Goal: Information Seeking & Learning: Learn about a topic

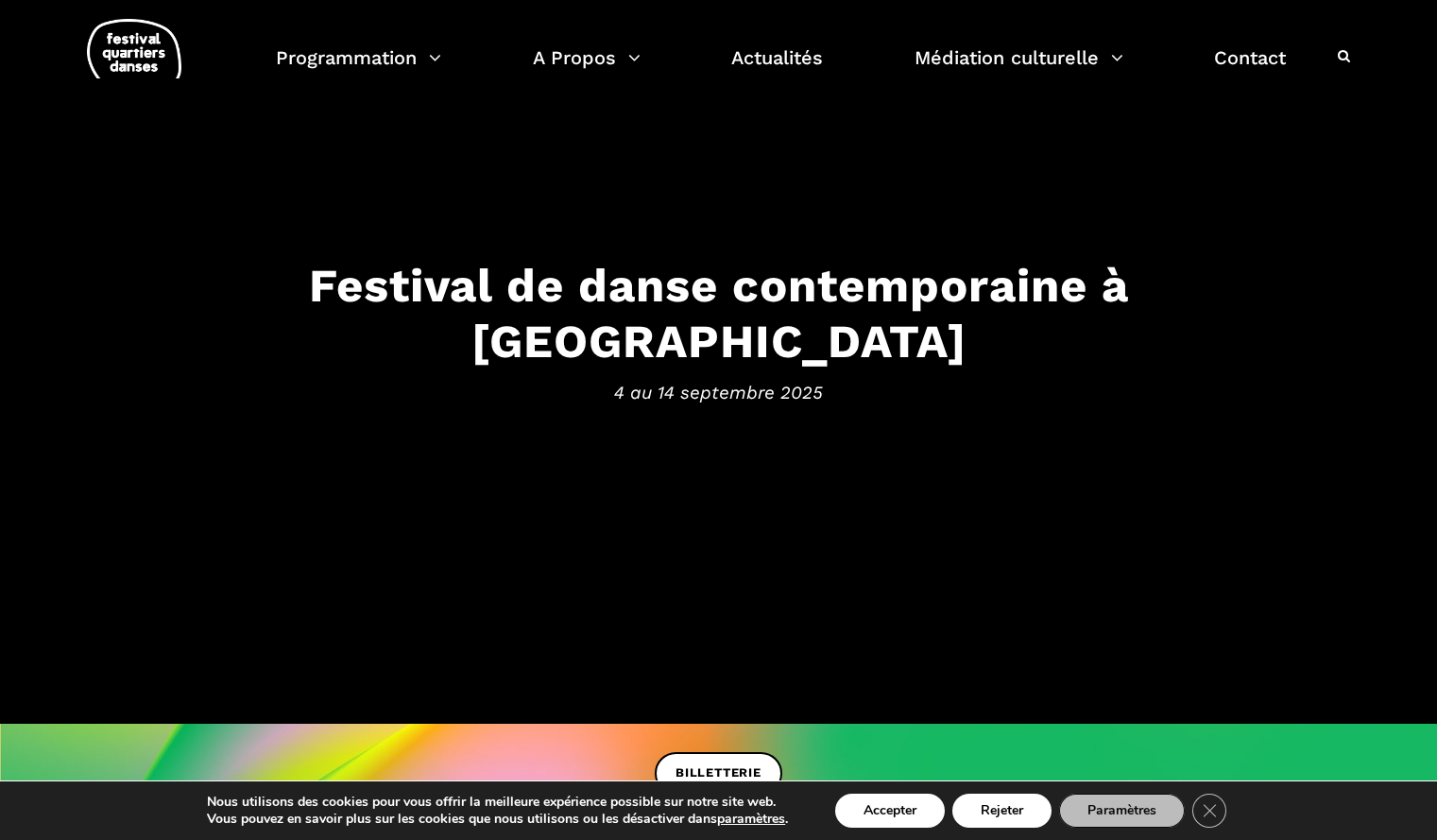
scroll to position [29, 0]
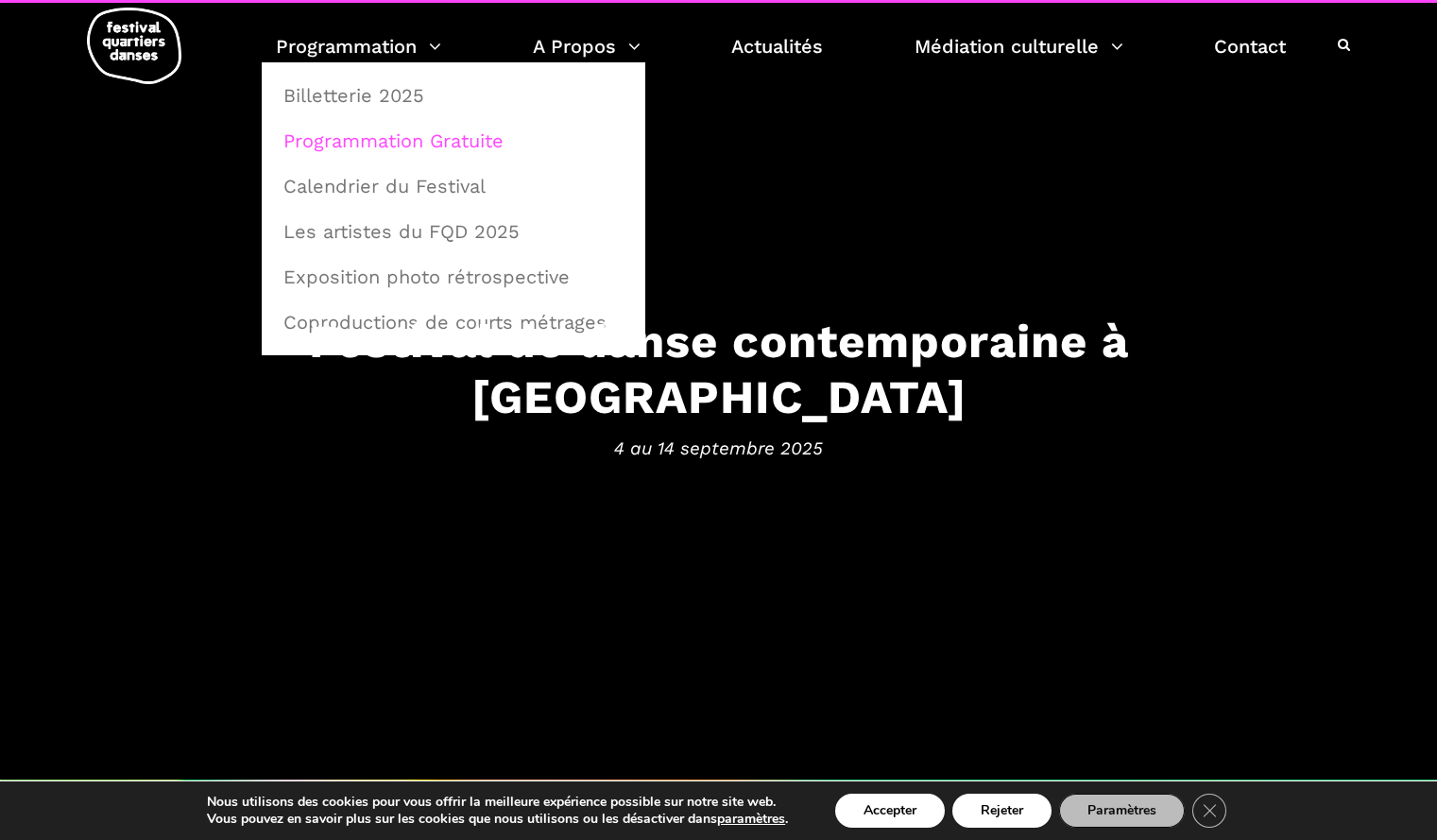
click at [420, 138] on link "Programmation Gratuite" at bounding box center [453, 141] width 363 height 44
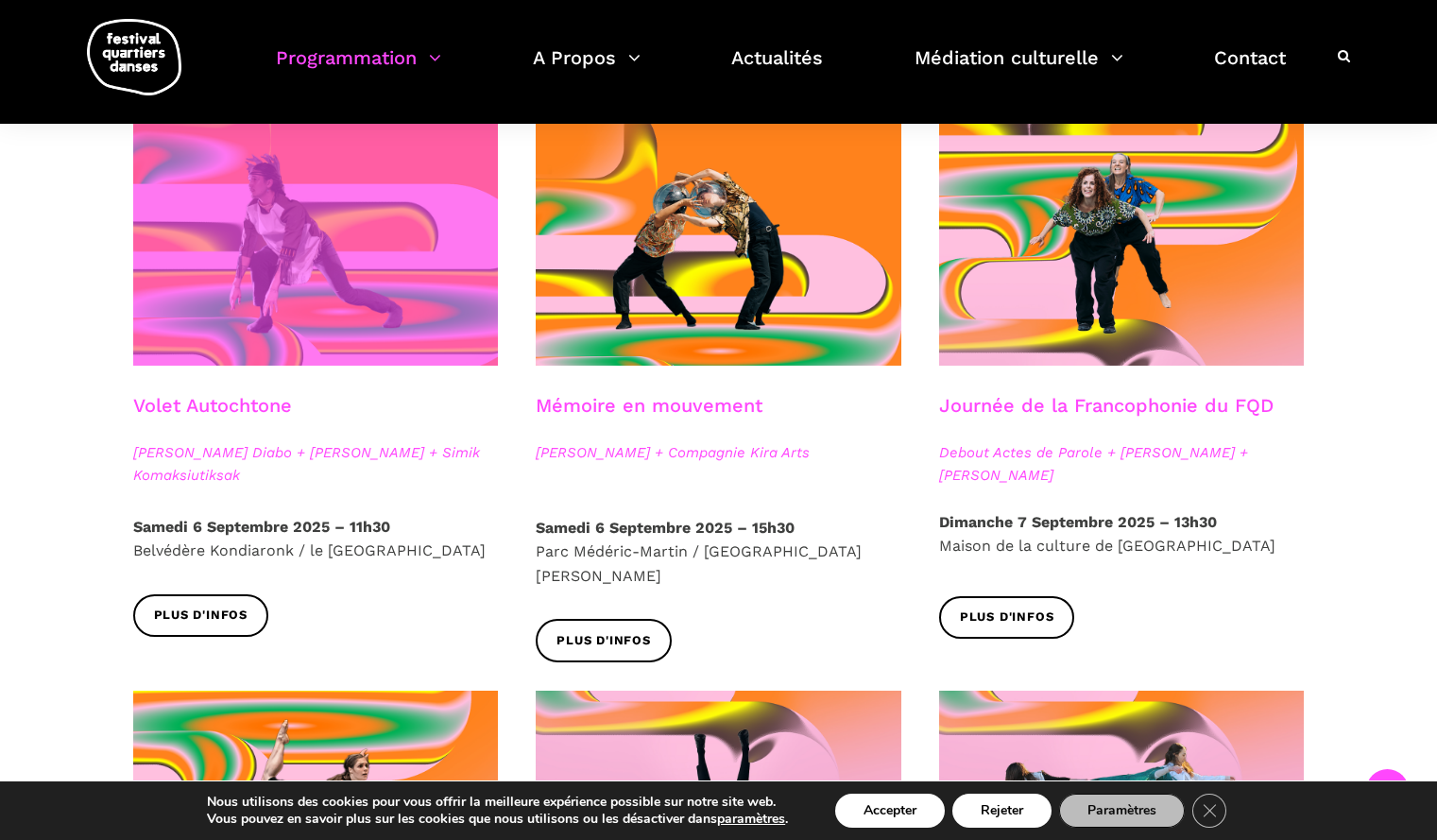
scroll to position [1020, 0]
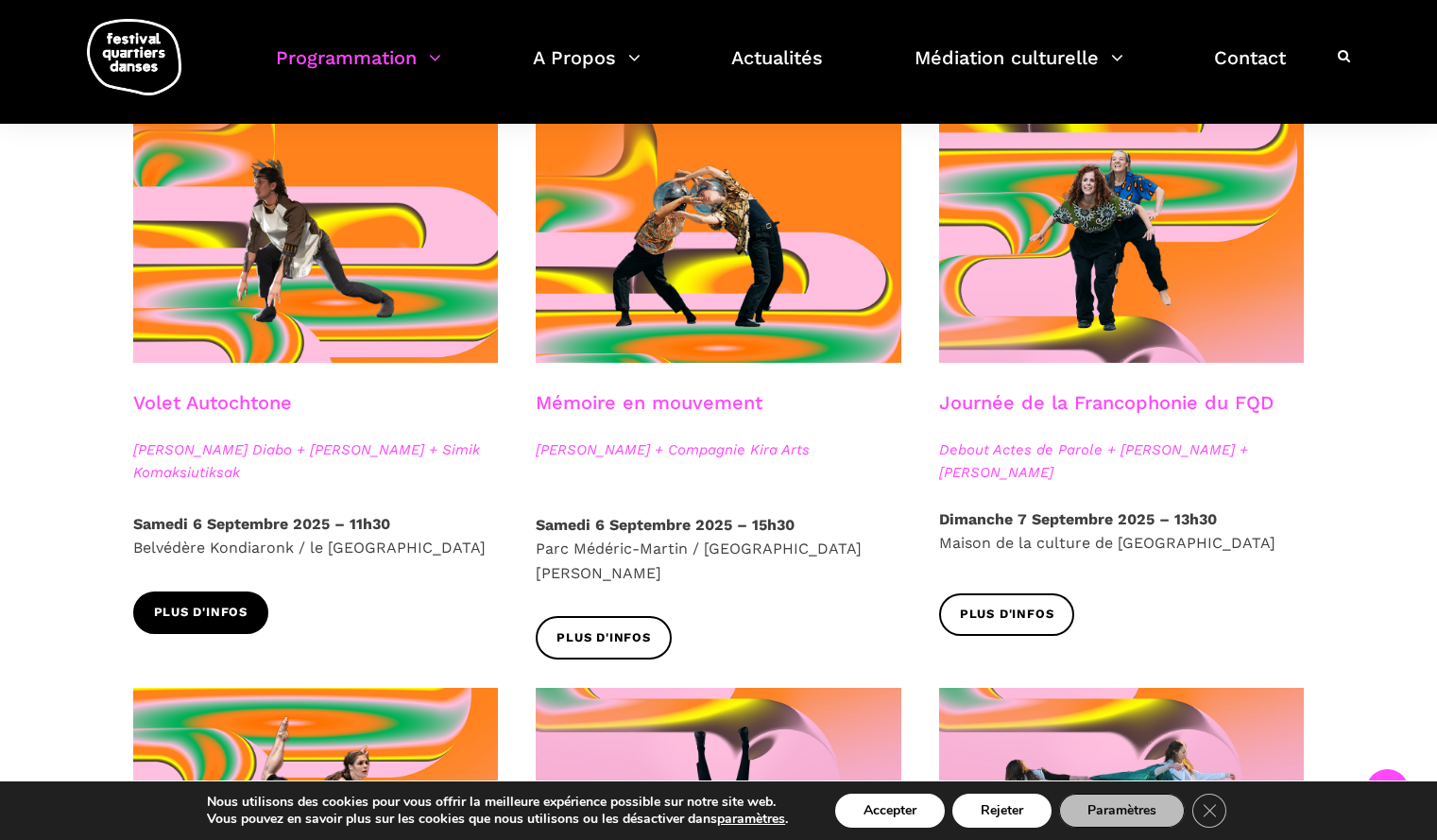
click at [205, 609] on span "Plus d'infos" at bounding box center [201, 612] width 94 height 20
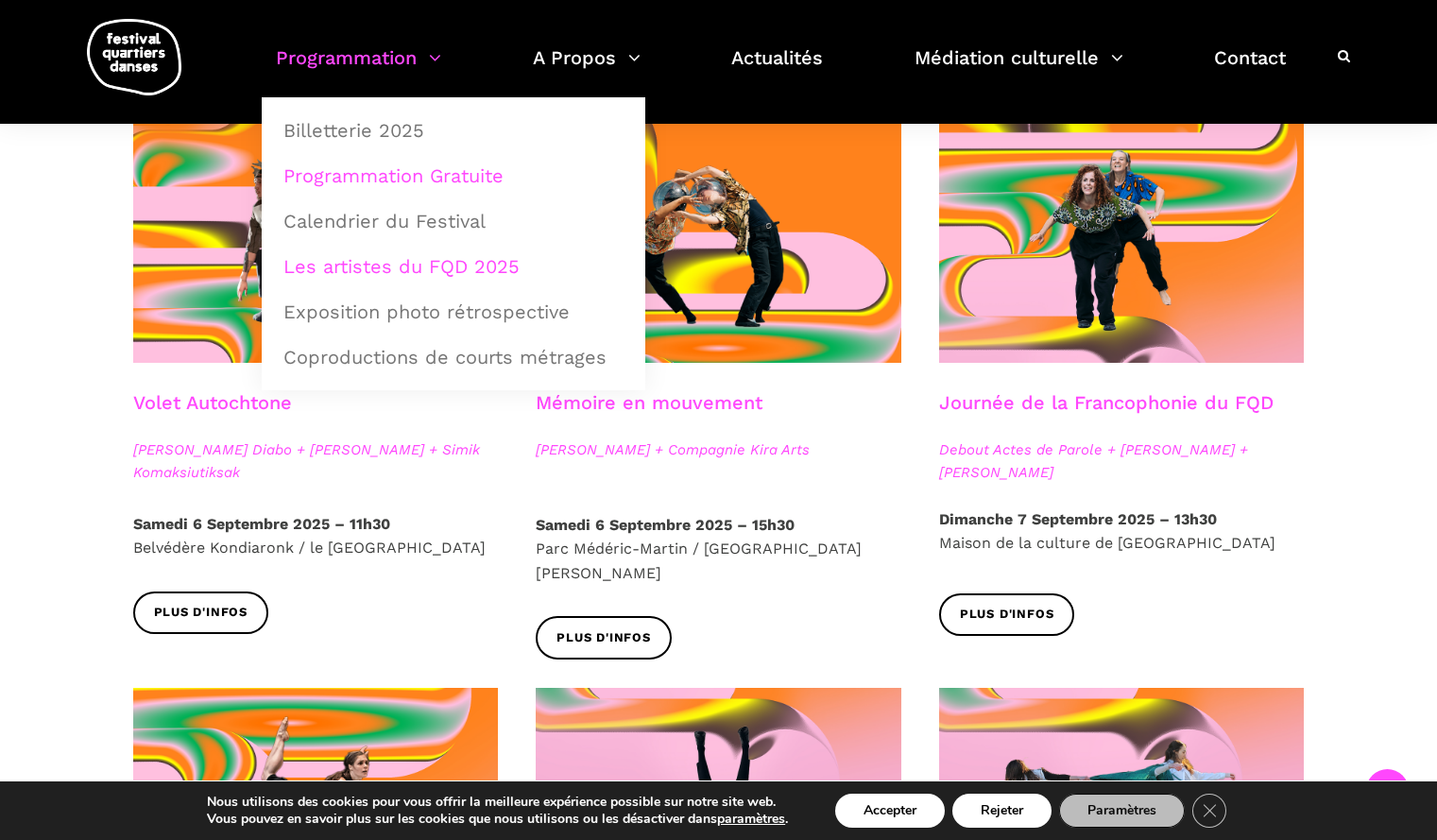
click at [388, 259] on link "Les artistes du FQD 2025" at bounding box center [453, 267] width 363 height 44
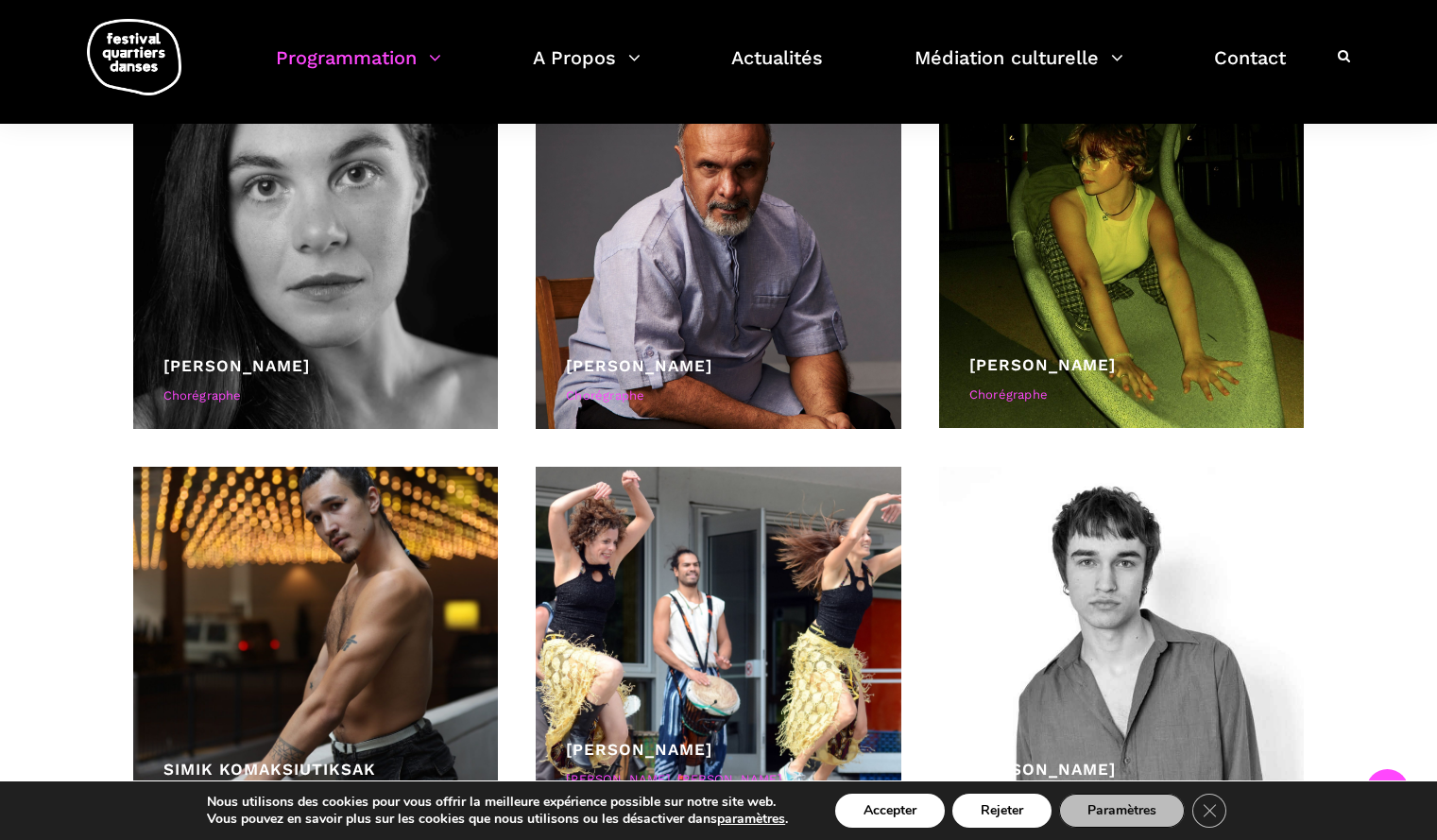
scroll to position [7622, 0]
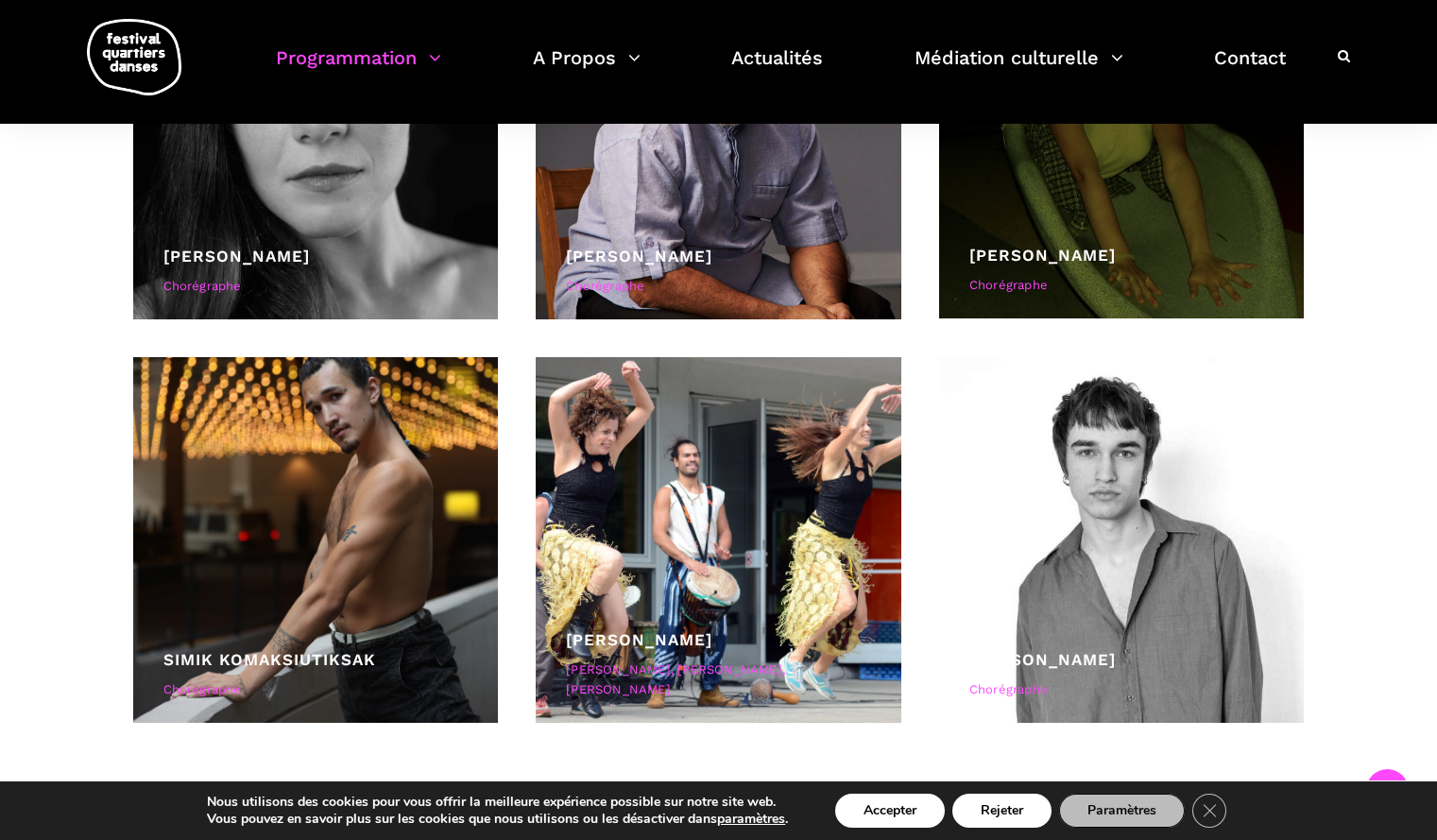
click at [1031, 283] on div "Chorégraphe" at bounding box center [1121, 285] width 305 height 20
click at [1063, 238] on div at bounding box center [1121, 136] width 366 height 365
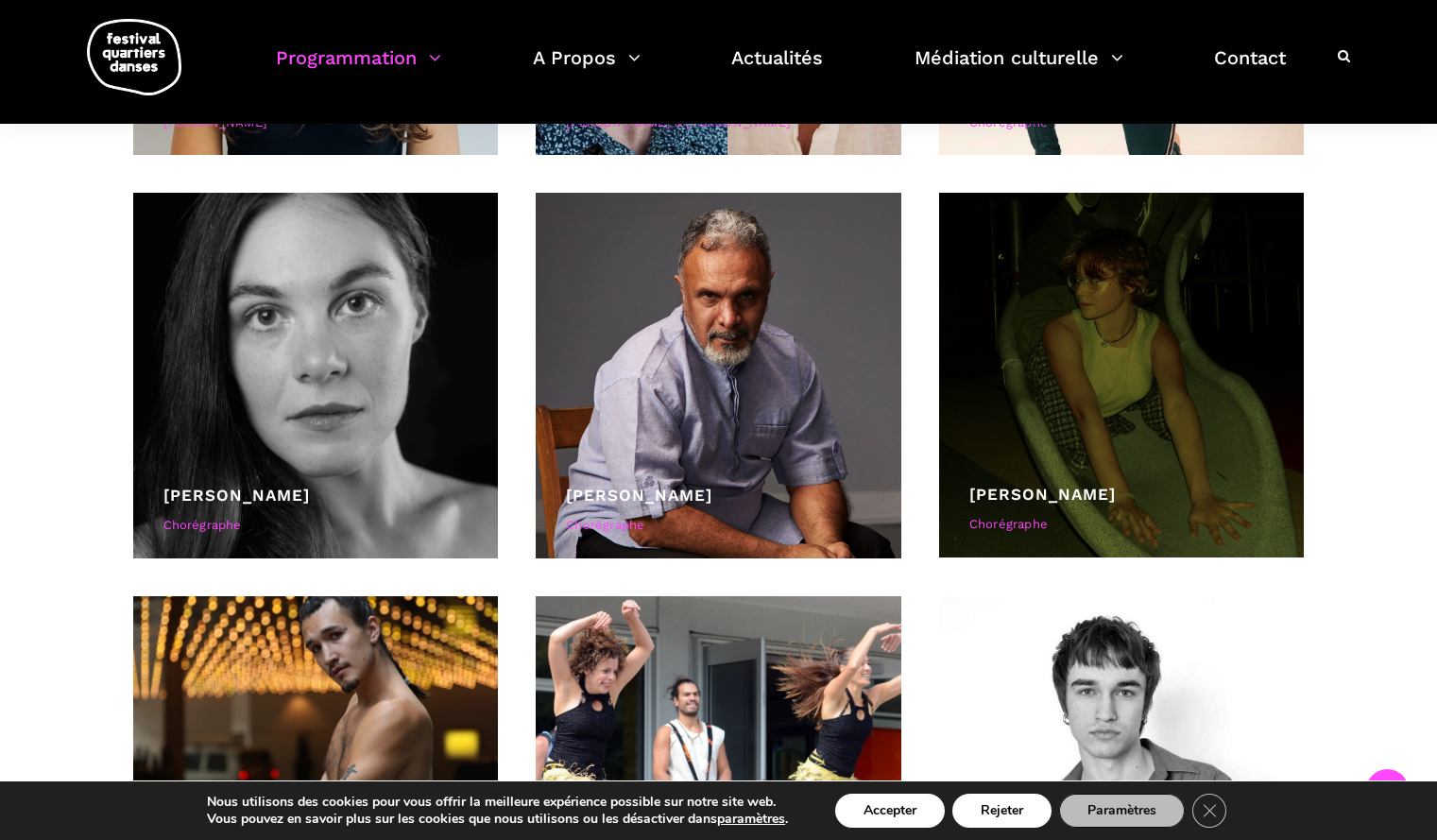
click at [1015, 494] on link "Ryleigh Mayo" at bounding box center [1043, 494] width 146 height 19
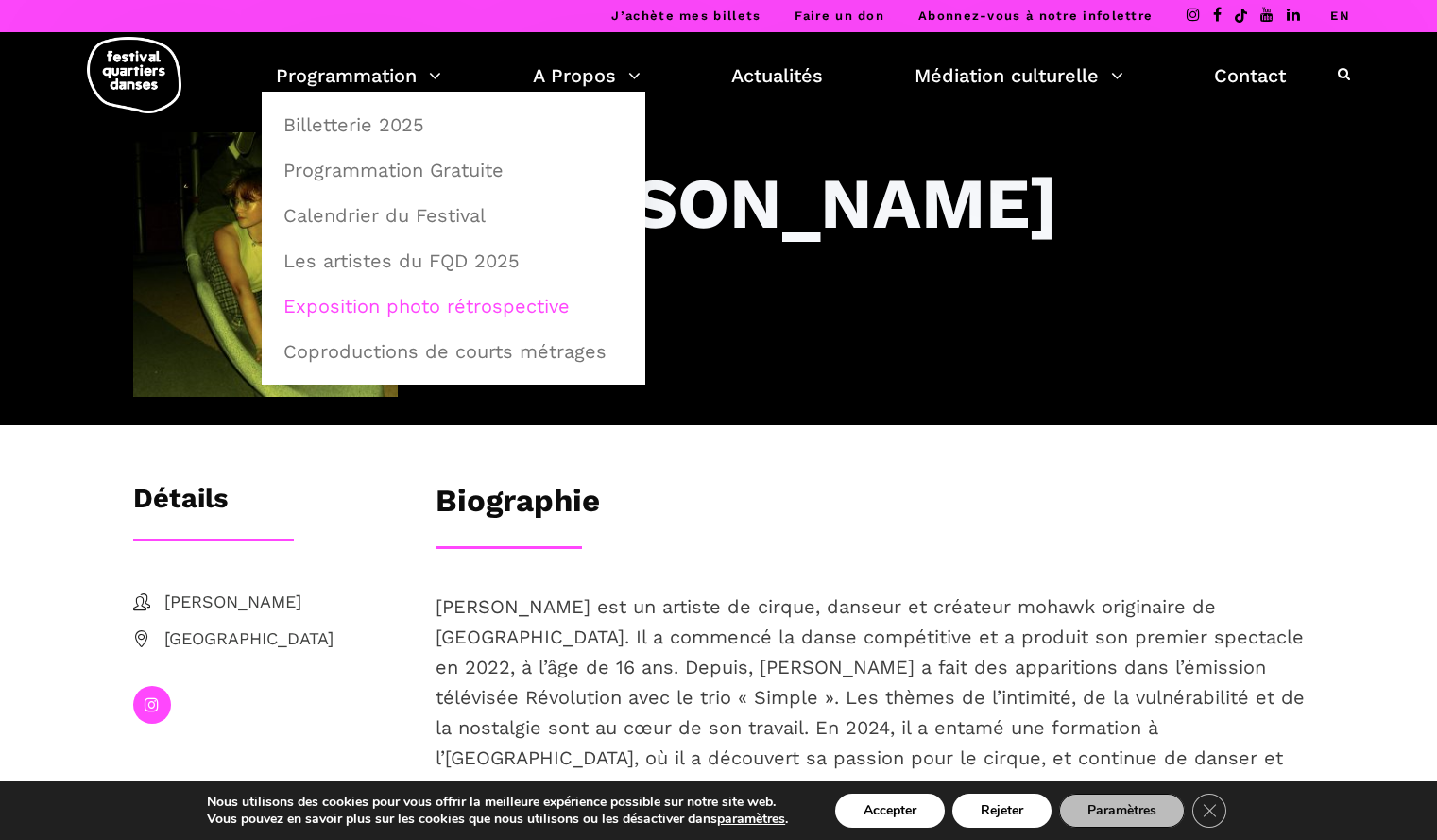
click at [389, 299] on link "Exposition photo rétrospective" at bounding box center [453, 306] width 363 height 44
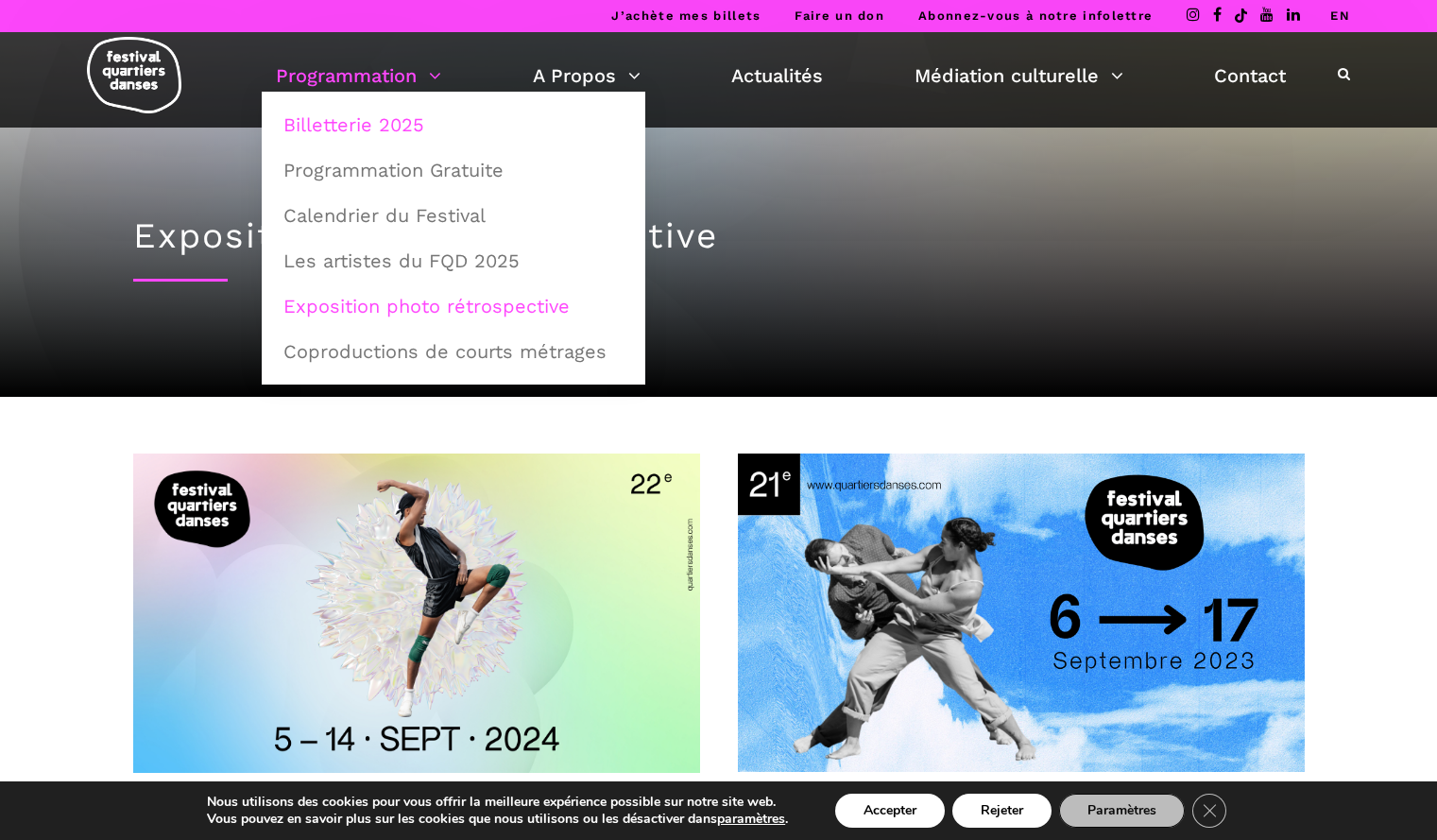
click at [387, 124] on link "Billetterie 2025" at bounding box center [453, 124] width 363 height 44
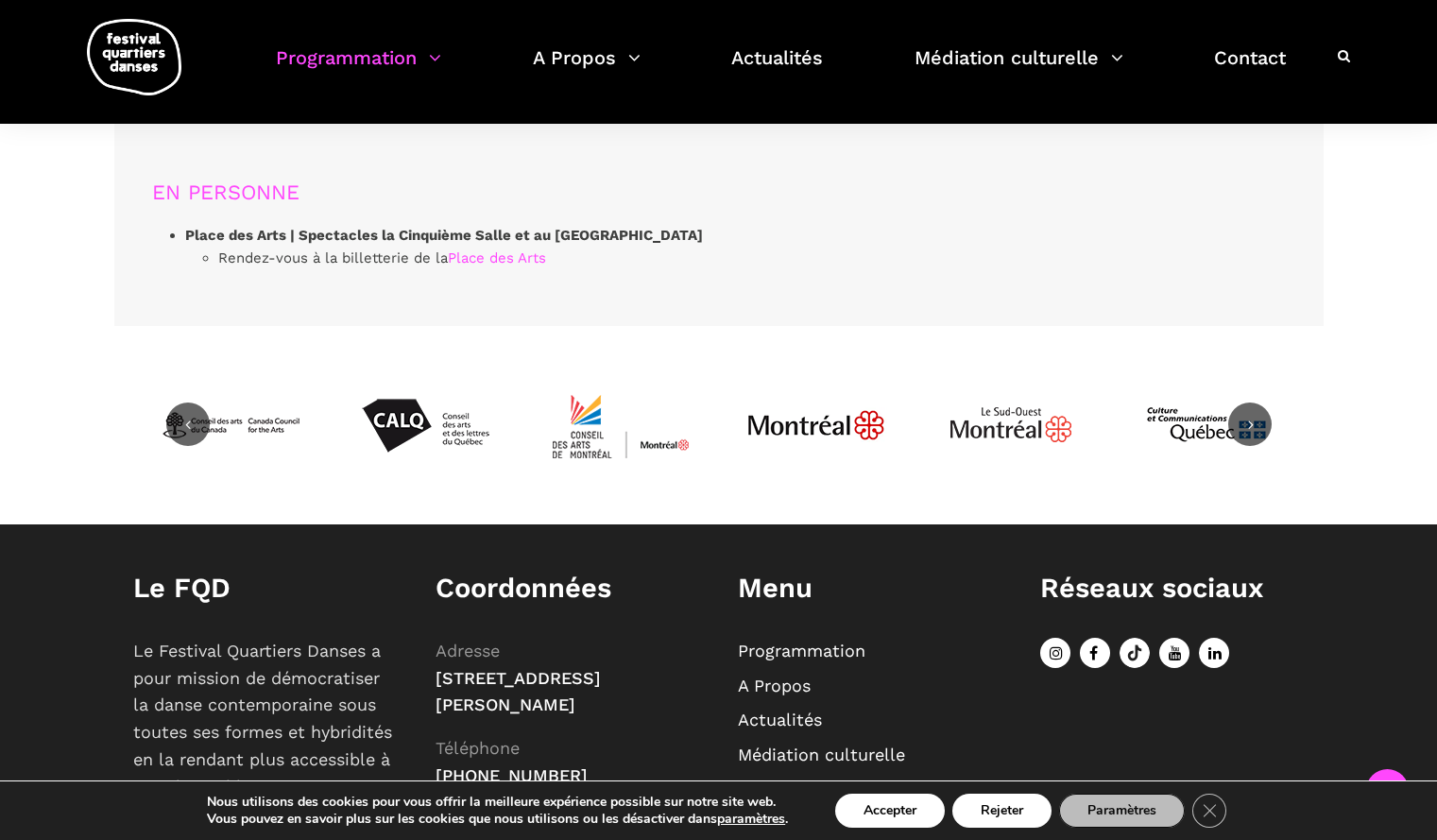
scroll to position [5940, 0]
